Goal: Transaction & Acquisition: Subscribe to service/newsletter

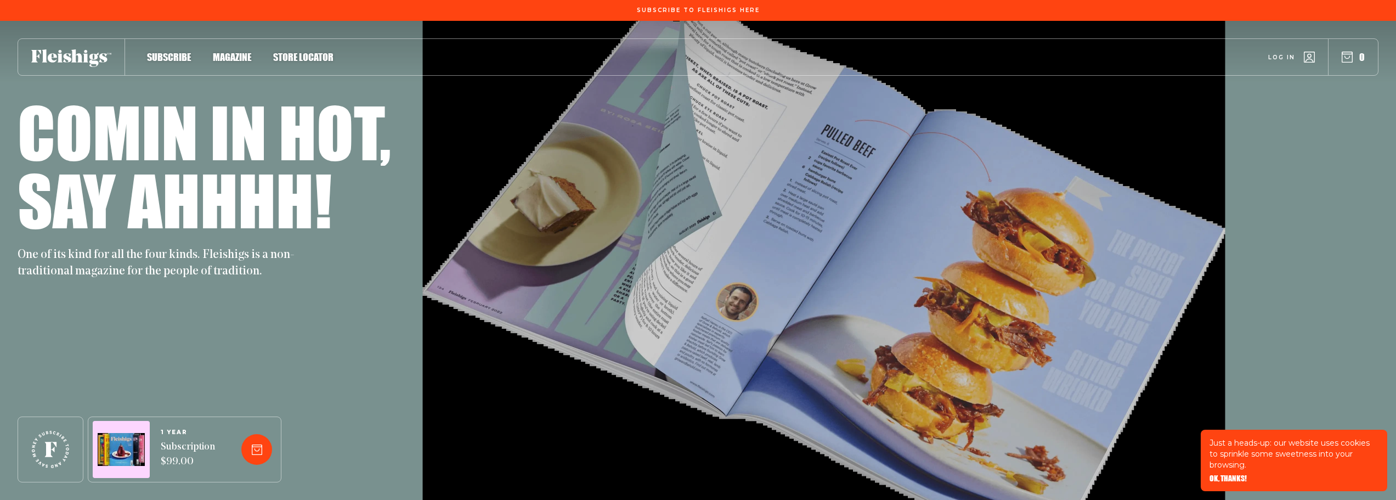
click at [230, 52] on span "Magazine" at bounding box center [232, 45] width 38 height 12
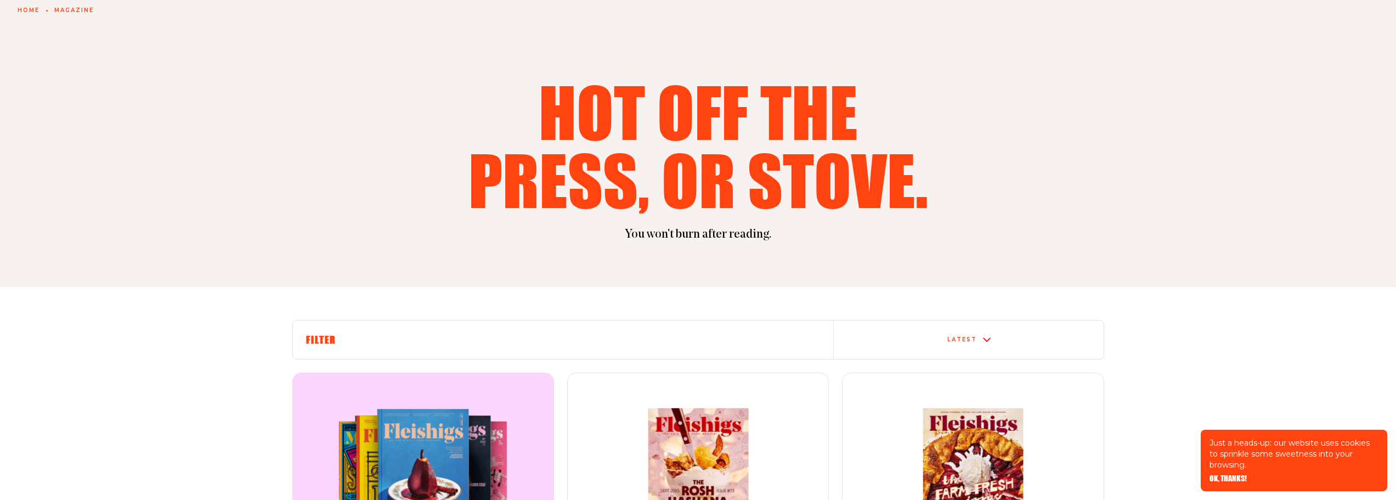
scroll to position [329, 0]
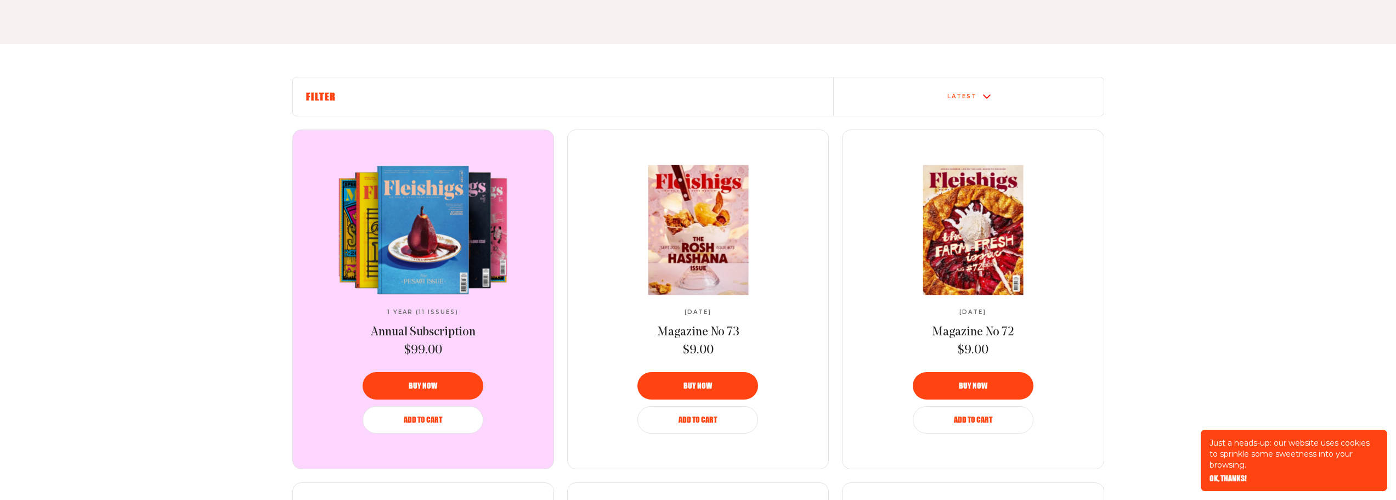
click at [483, 227] on video at bounding box center [422, 229] width 183 height 129
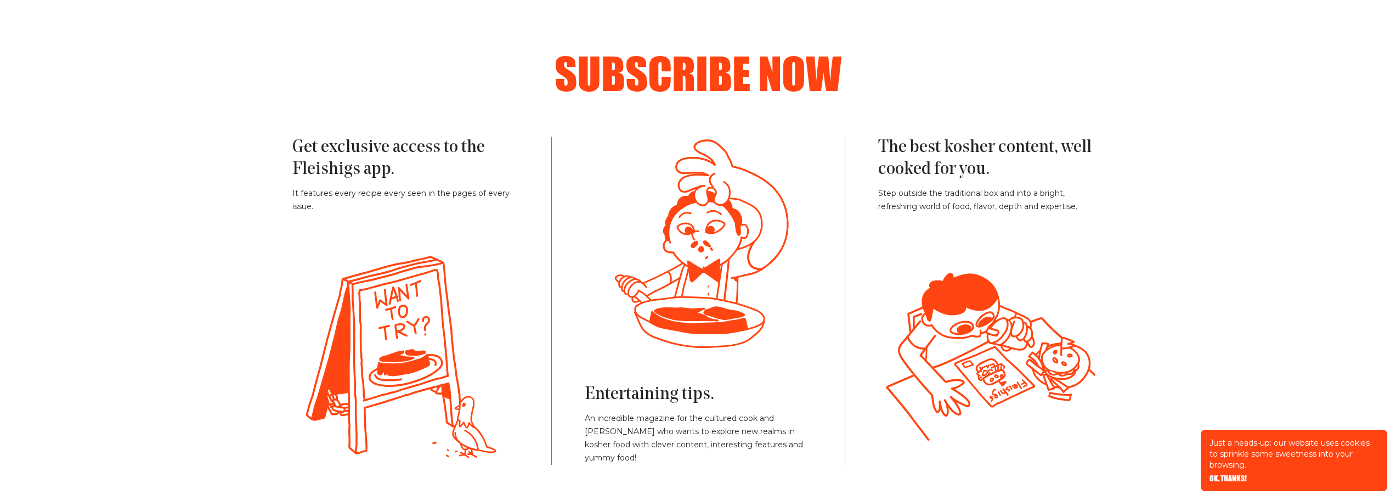
scroll to position [658, 0]
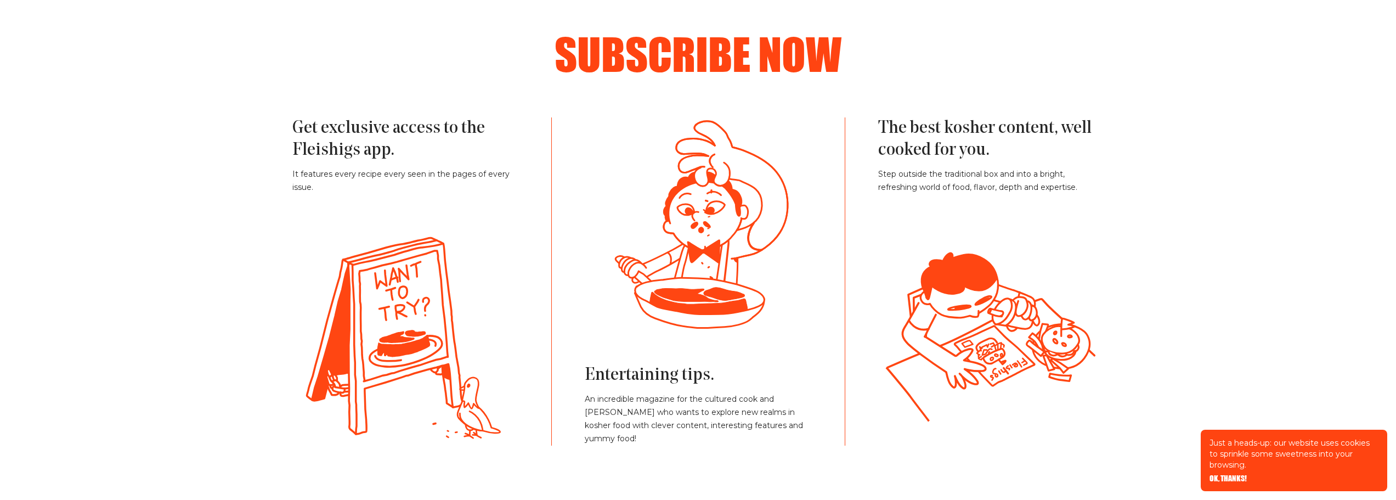
drag, startPoint x: 427, startPoint y: 273, endPoint x: 364, endPoint y: 238, distance: 72.4
click at [364, 240] on icon at bounding box center [405, 338] width 208 height 214
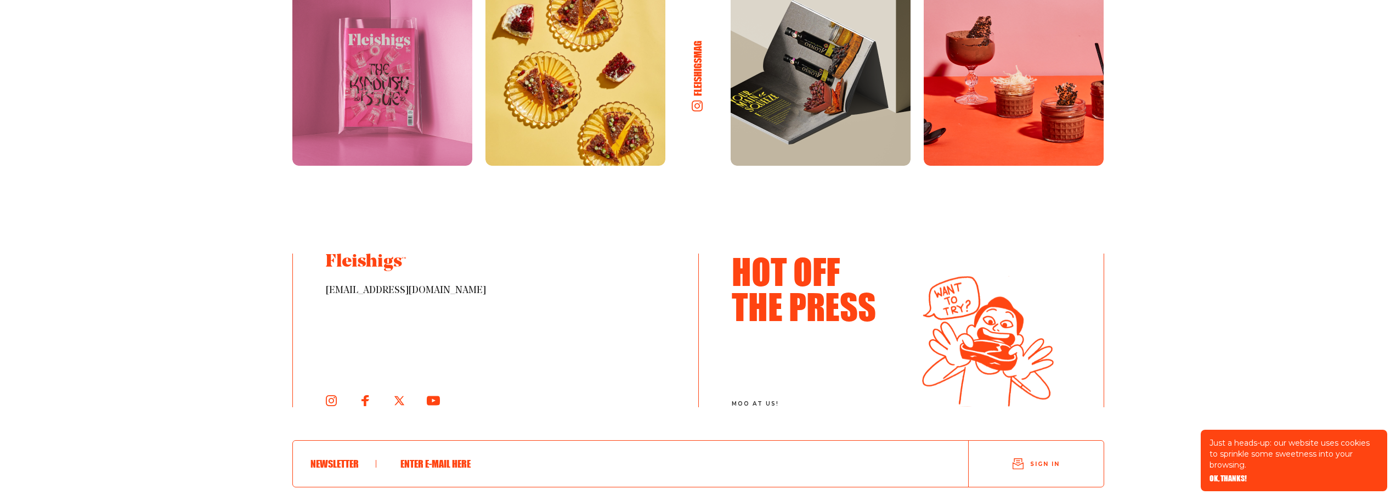
scroll to position [2472, 0]
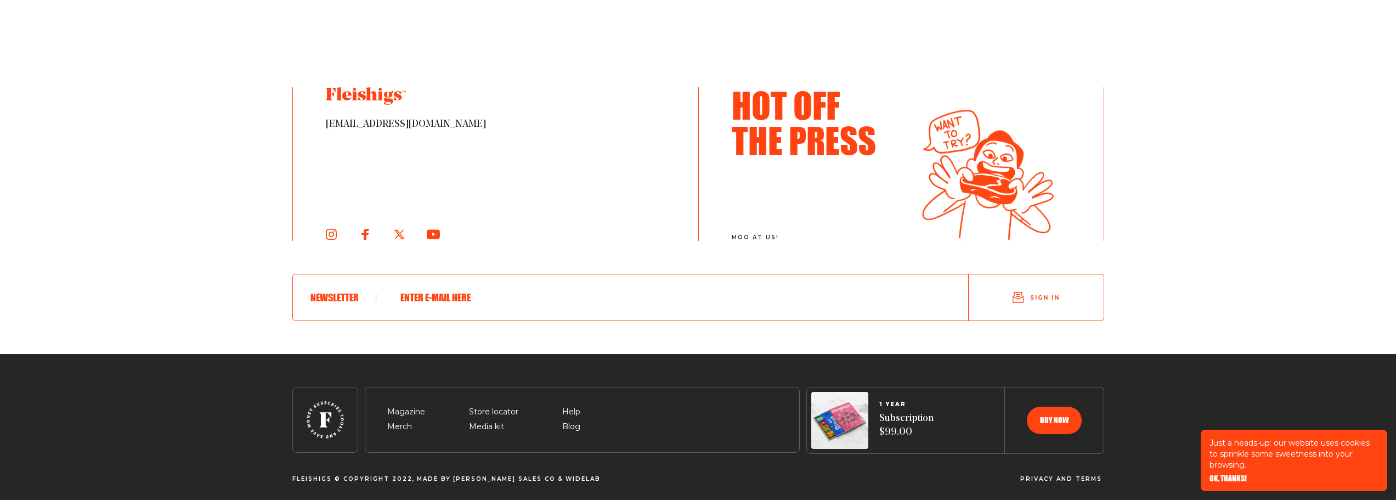
click at [1210, 474] on span "OK, THANKS!" at bounding box center [1228, 471] width 37 height 8
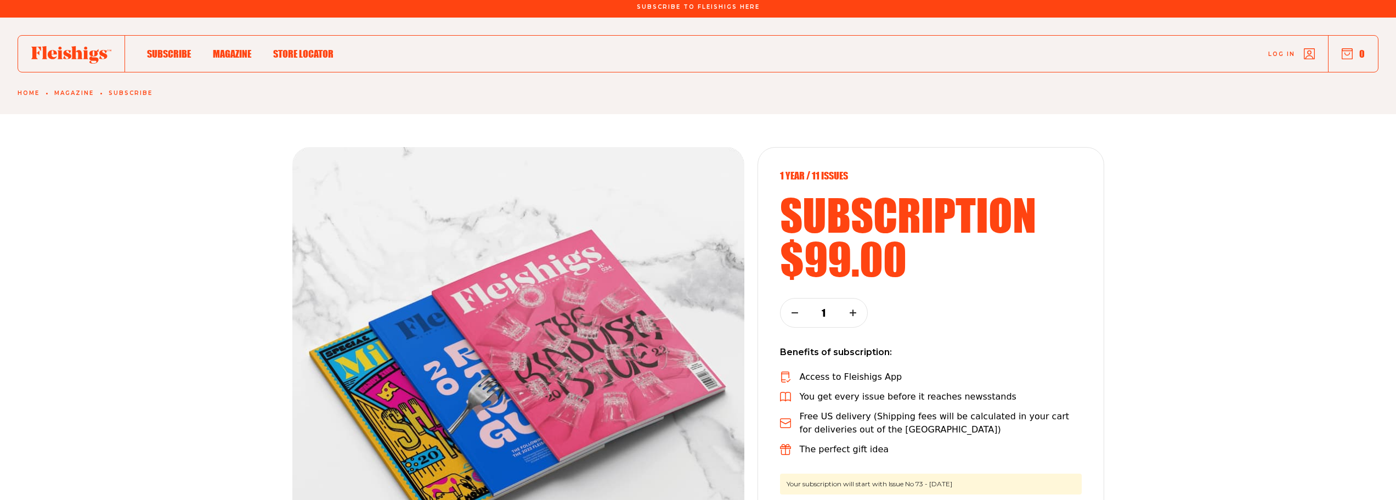
scroll to position [0, 0]
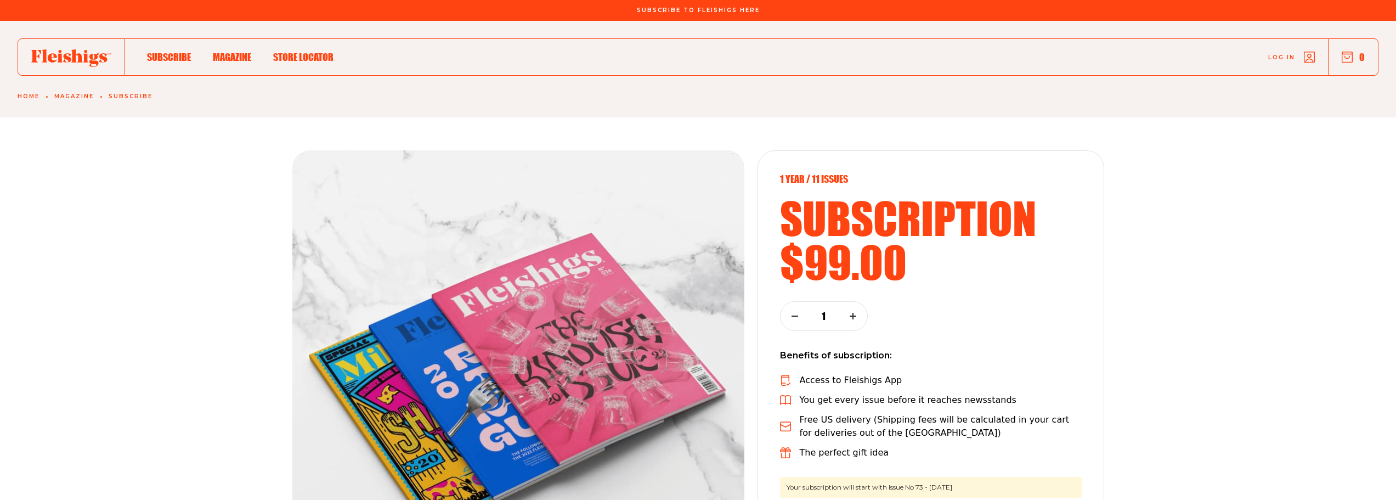
click at [78, 65] on icon at bounding box center [71, 58] width 80 height 18
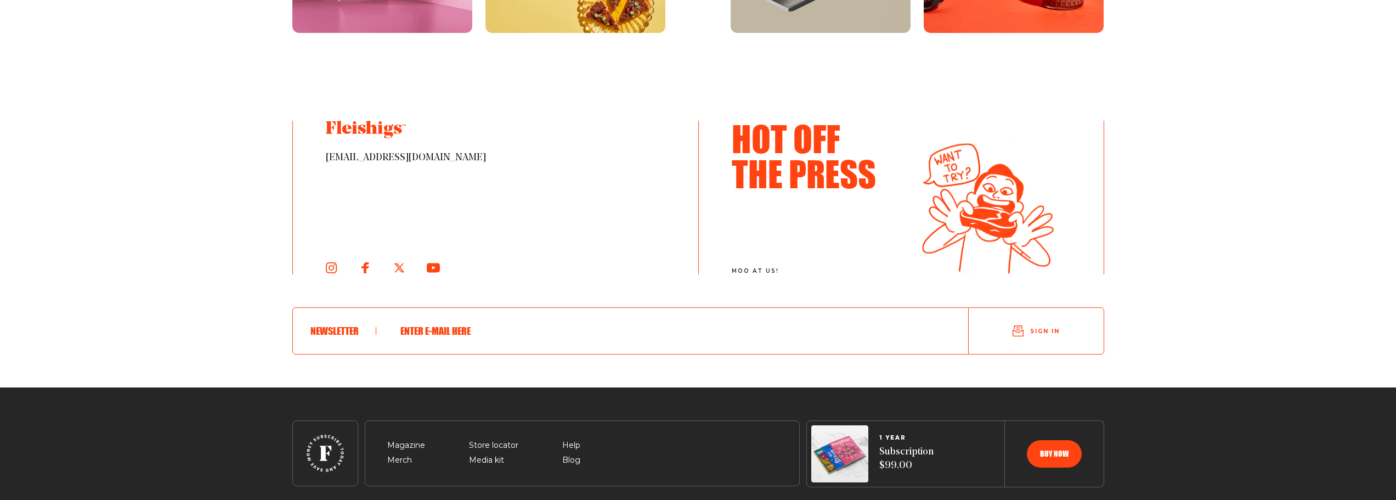
scroll to position [6014, 0]
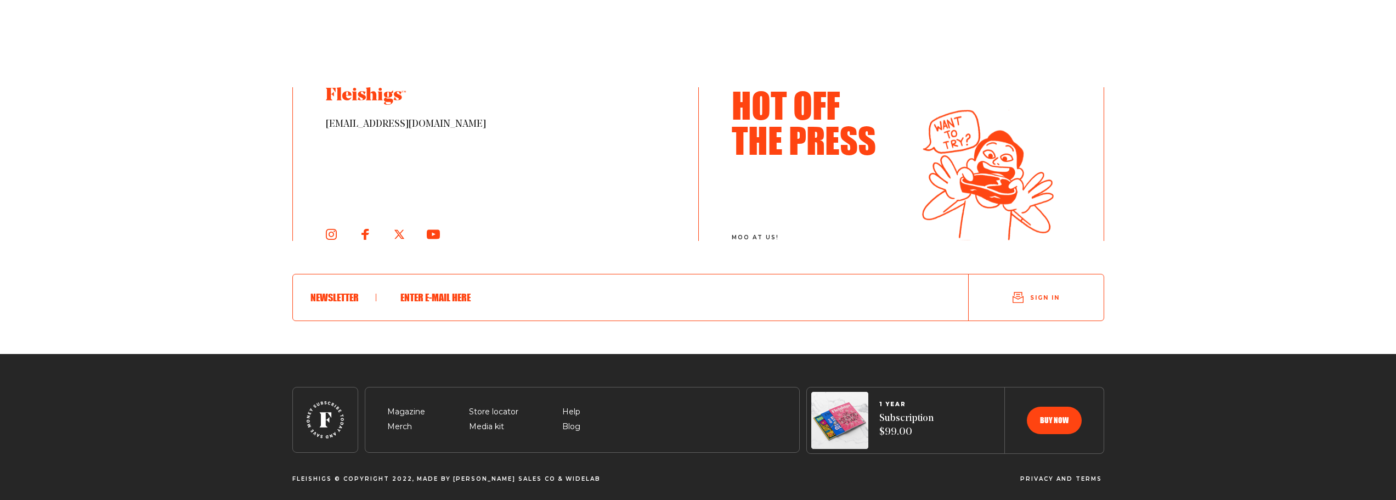
scroll to position [6014, 0]
